Goal: Transaction & Acquisition: Purchase product/service

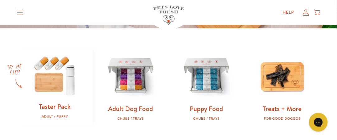
scroll to position [187, 0]
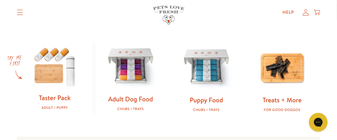
click at [139, 68] on img at bounding box center [131, 67] width 56 height 56
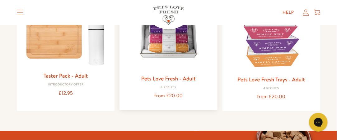
scroll to position [124, 0]
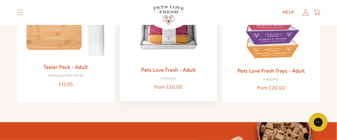
click at [148, 38] on img at bounding box center [168, 18] width 88 height 88
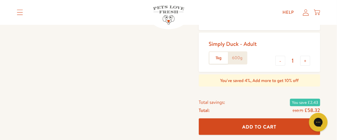
scroll to position [218, 0]
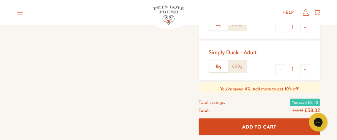
click at [254, 65] on div "Simply Duck - Adult 1kg 600g" at bounding box center [235, 60] width 53 height 29
click at [236, 65] on label "600g" at bounding box center [237, 66] width 19 height 12
click at [0, 0] on input "600g" at bounding box center [0, 0] width 0 height 0
click at [239, 55] on div "Simply Duck - Adult" at bounding box center [233, 52] width 48 height 7
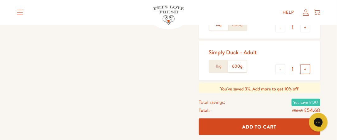
click at [306, 70] on button "+" at bounding box center [305, 69] width 10 height 10
type input "2"
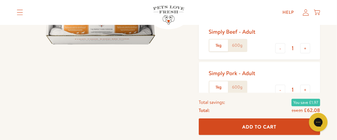
scroll to position [93, 0]
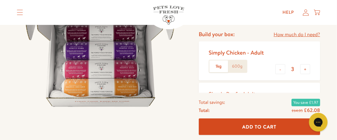
click at [301, 33] on link "How much do I need?" at bounding box center [297, 35] width 46 height 8
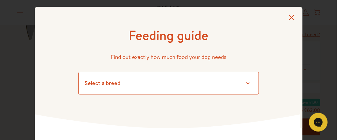
click at [247, 85] on select "Select a breed Affenpinscher Afghan hound Airedale terrier Akita Alaskan Malamu…" at bounding box center [168, 83] width 181 height 22
select select "14"
click at [78, 72] on select "Select a breed Affenpinscher Afghan hound Airedale terrier Akita Alaskan Malamu…" at bounding box center [168, 83] width 181 height 22
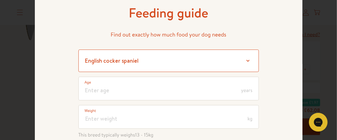
scroll to position [31, 0]
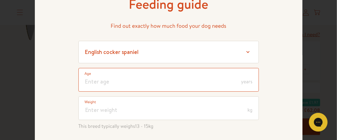
click at [203, 78] on input "number" at bounding box center [168, 80] width 181 height 24
type input "2"
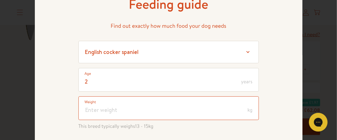
click at [109, 115] on input "number" at bounding box center [168, 108] width 181 height 24
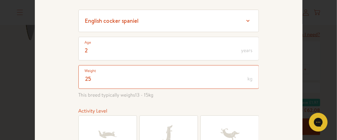
type input "25"
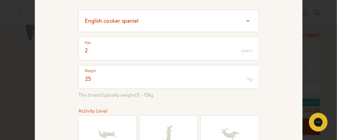
click at [174, 63] on div "2 Age years 25 Weight kg This breed typically weighs 13 - 15 kg Activity Level …" at bounding box center [168, 111] width 181 height 149
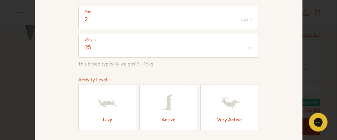
click at [180, 119] on label "Active" at bounding box center [168, 107] width 59 height 46
click at [0, 0] on input "Active" at bounding box center [0, 0] width 0 height 0
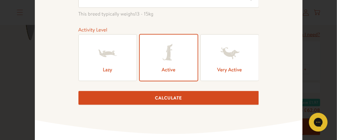
scroll to position [156, 0]
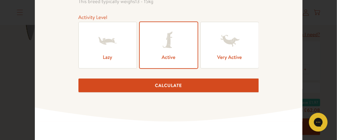
click at [181, 80] on button "Calculate" at bounding box center [168, 85] width 181 height 14
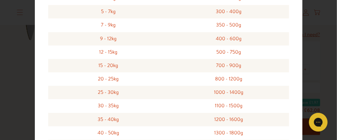
scroll to position [646, 0]
